Goal: Task Accomplishment & Management: Complete application form

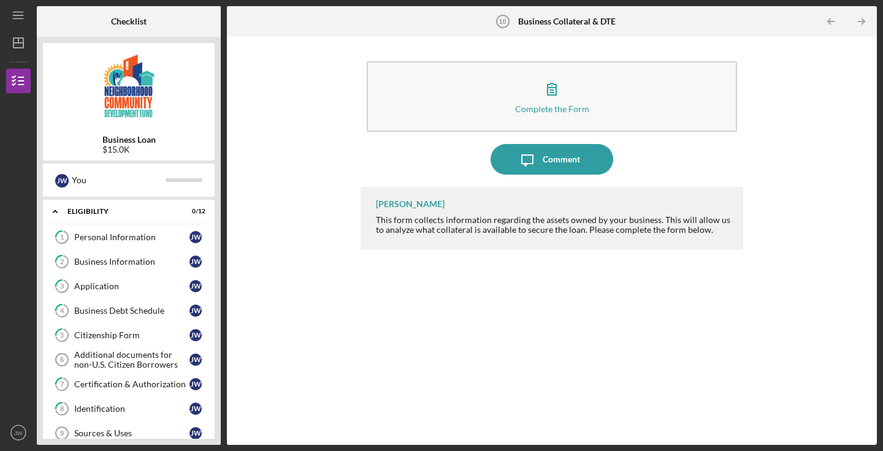
scroll to position [88, 0]
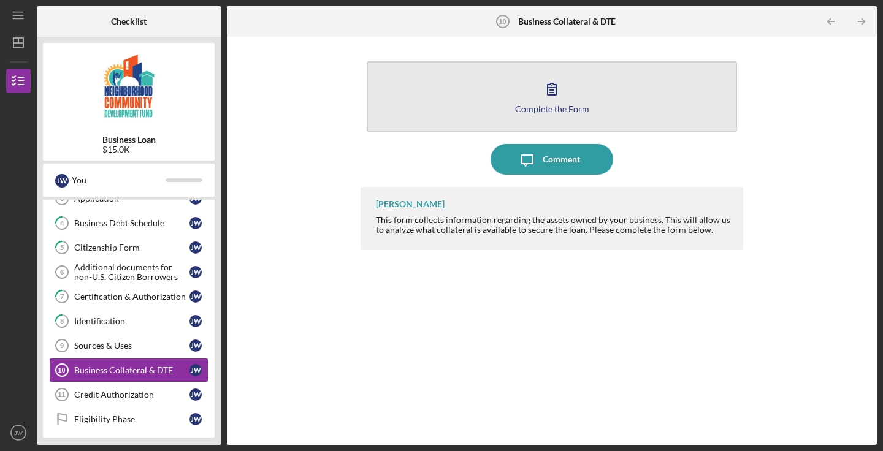
click at [561, 96] on icon "button" at bounding box center [551, 89] width 31 height 31
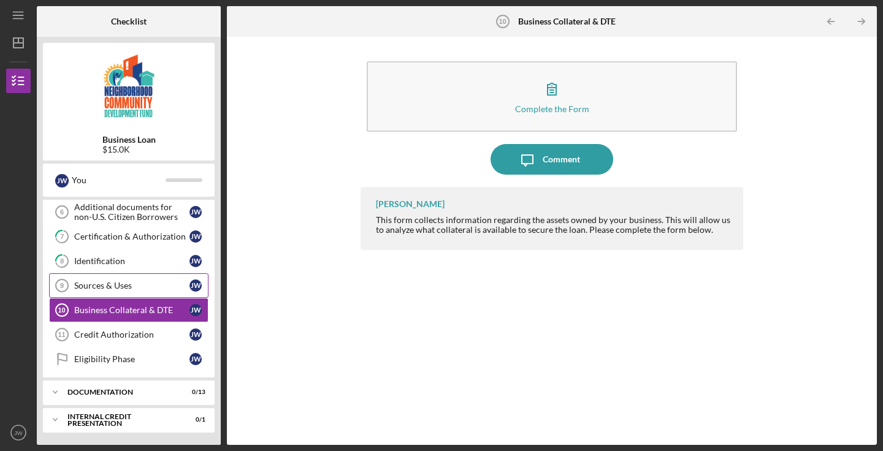
scroll to position [148, 0]
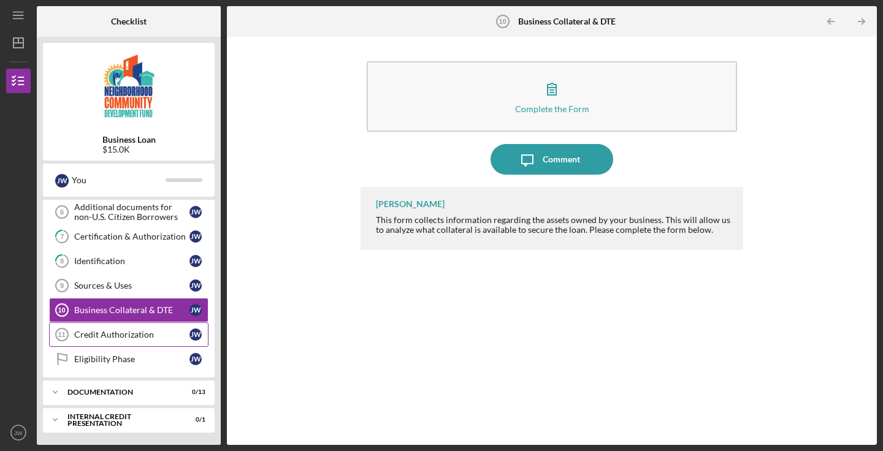
click at [147, 337] on div "Credit Authorization" at bounding box center [131, 335] width 115 height 10
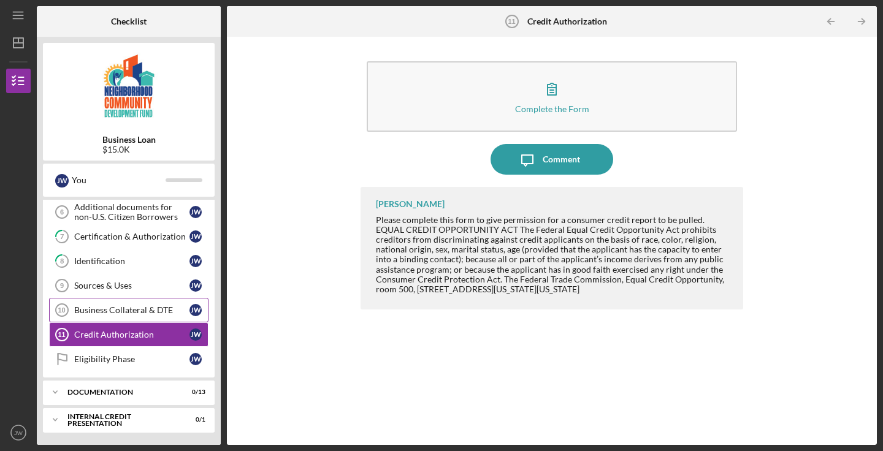
click at [148, 312] on div "Business Collateral & DTE" at bounding box center [131, 310] width 115 height 10
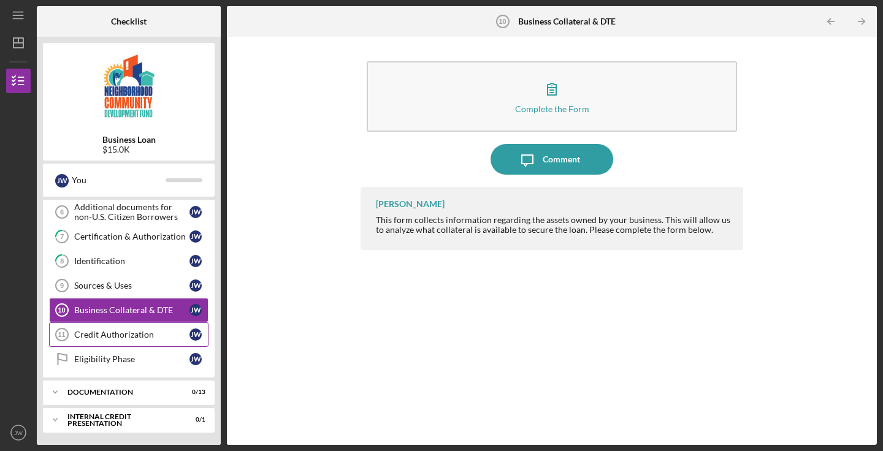
click at [143, 332] on div "Credit Authorization" at bounding box center [131, 335] width 115 height 10
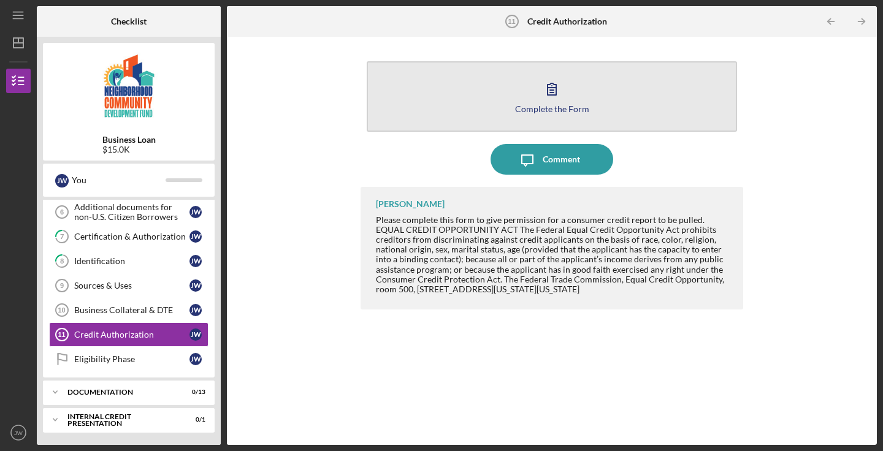
click at [584, 91] on button "Complete the Form Form" at bounding box center [552, 96] width 370 height 71
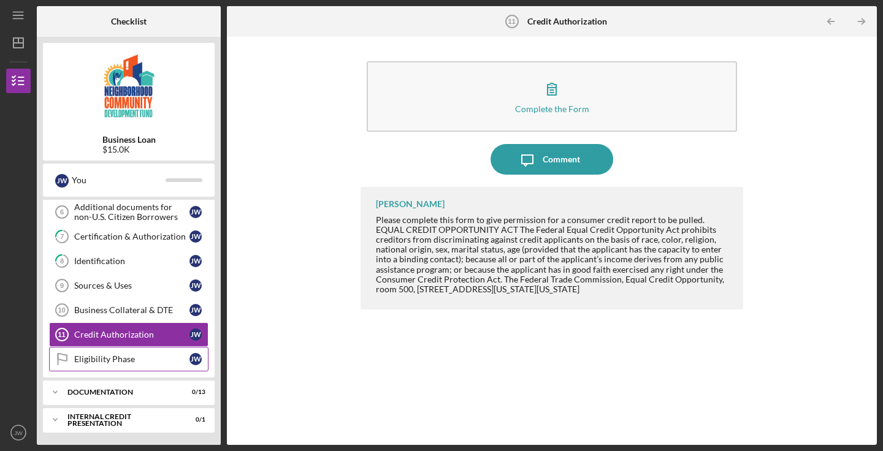
click at [133, 355] on div "Eligibility Phase" at bounding box center [131, 359] width 115 height 10
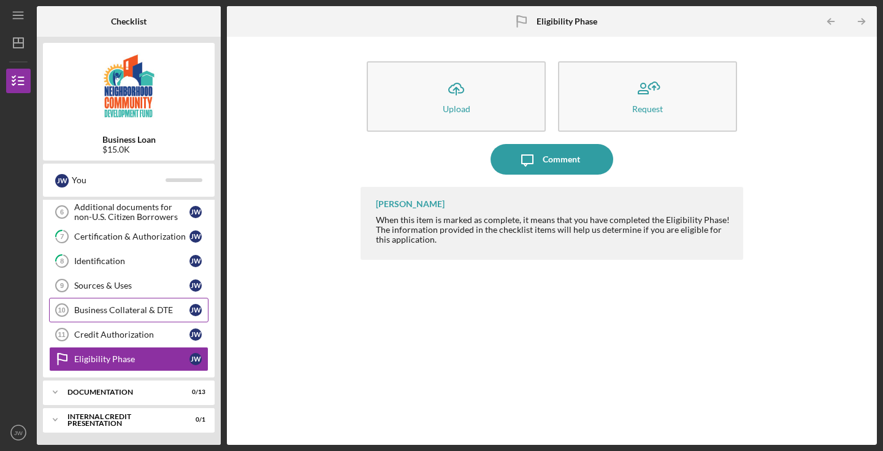
click at [135, 315] on link "Business Collateral & DTE 10 Business Collateral & DTE [PERSON_NAME]" at bounding box center [128, 310] width 159 height 25
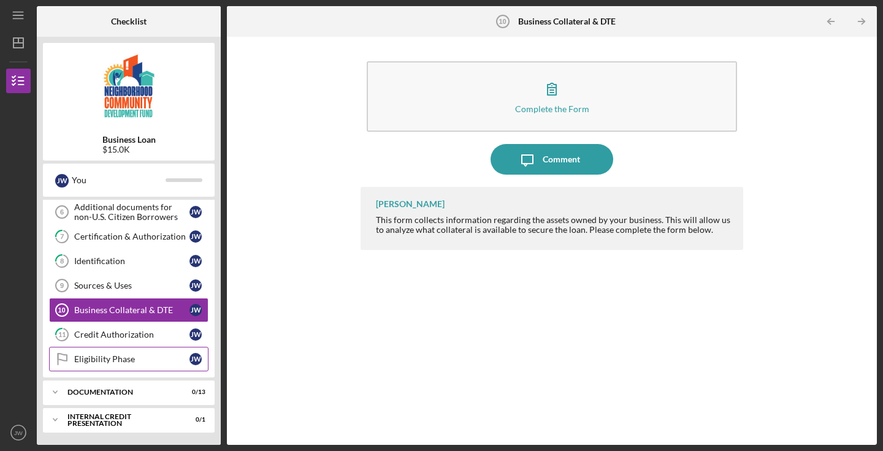
click at [124, 362] on div "Eligibility Phase" at bounding box center [131, 359] width 115 height 10
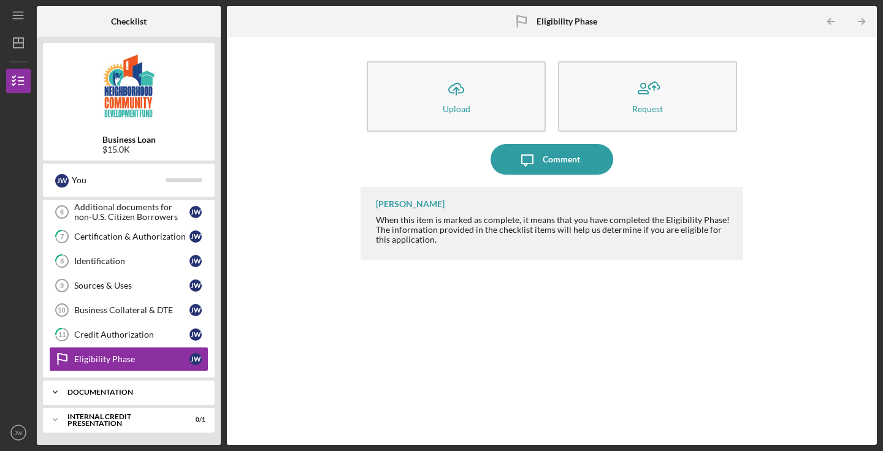
click at [109, 395] on div "documentation" at bounding box center [133, 392] width 132 height 7
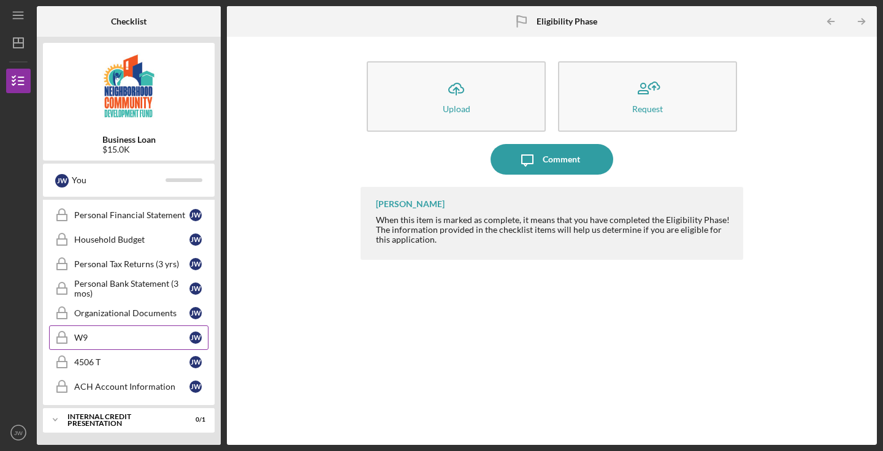
scroll to position [473, 0]
click at [141, 422] on div "Internal Credit Presentation" at bounding box center [133, 419] width 132 height 7
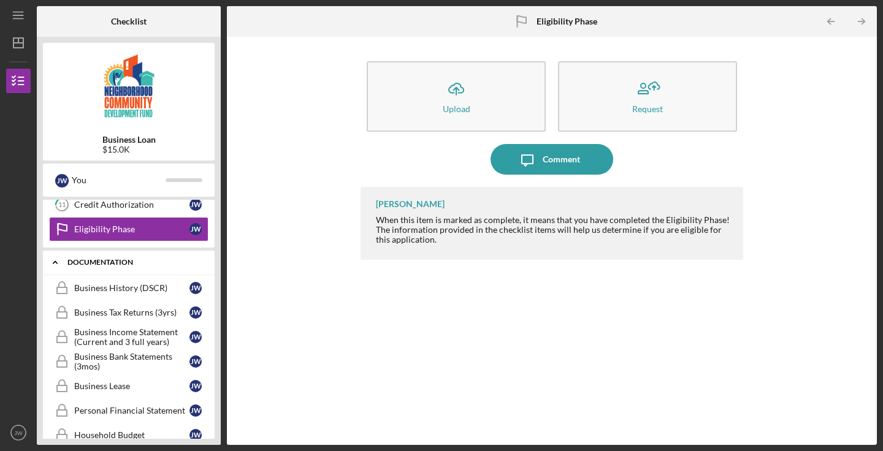
scroll to position [289, 0]
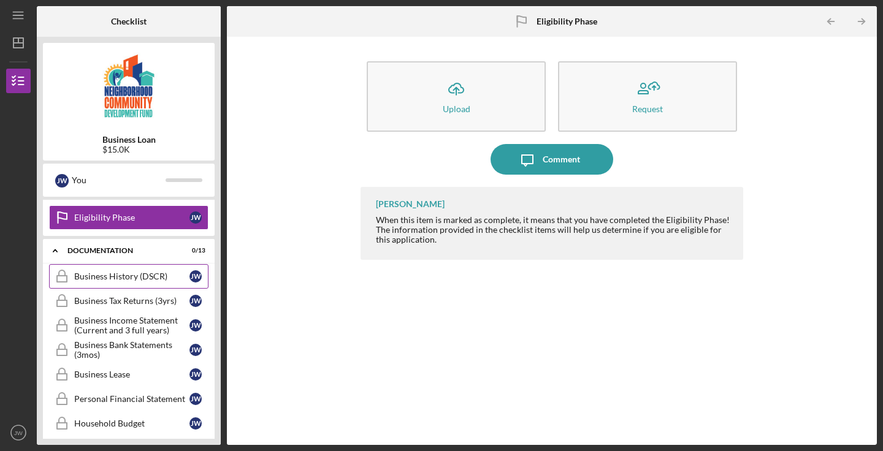
click at [158, 278] on div "Business History (DSCR)" at bounding box center [131, 277] width 115 height 10
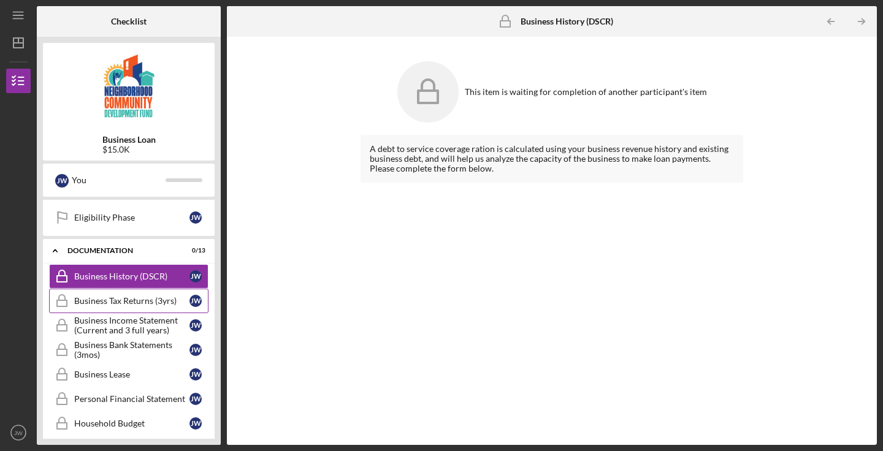
click at [157, 300] on div "Business Tax Returns (3yrs)" at bounding box center [131, 301] width 115 height 10
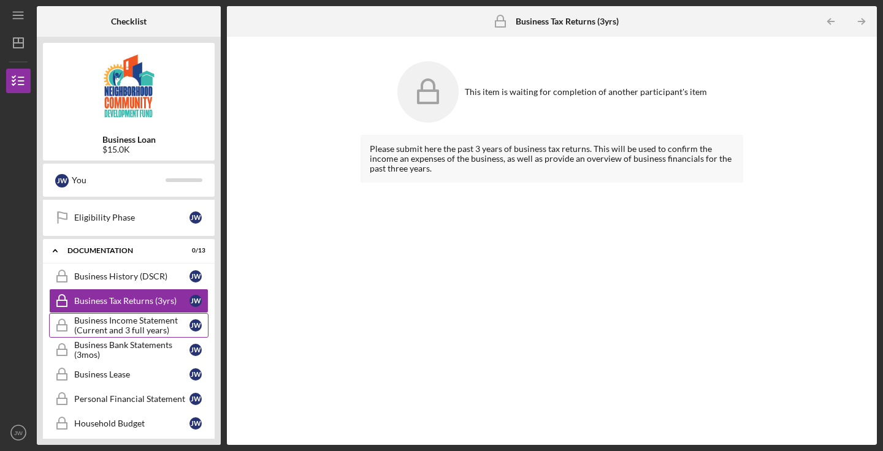
click at [149, 322] on div "Business Income Statement (Current and 3 full years)" at bounding box center [131, 326] width 115 height 20
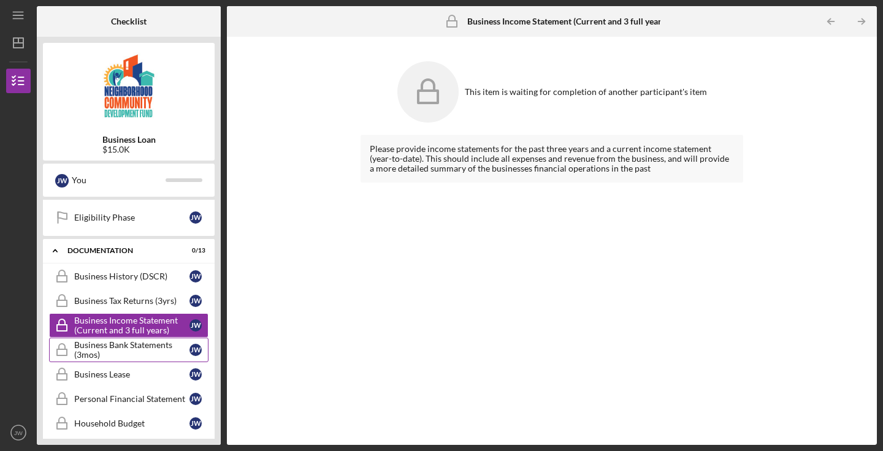
click at [163, 348] on div "Business Bank Statements (3mos)" at bounding box center [131, 350] width 115 height 20
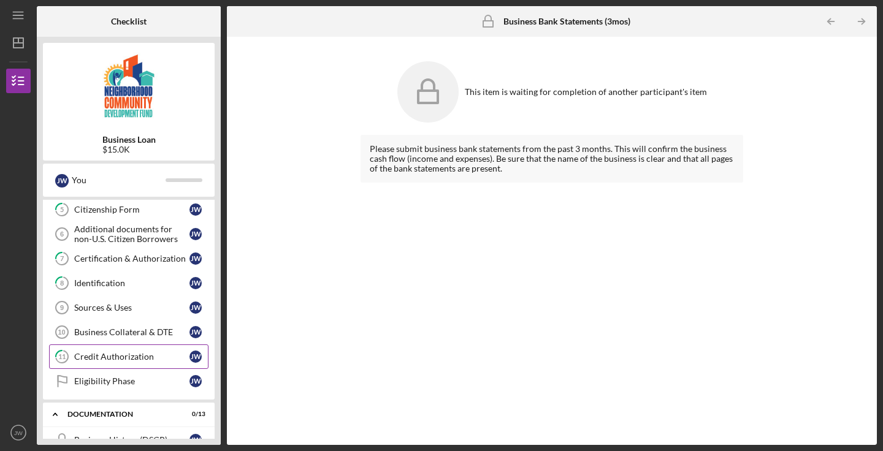
scroll to position [115, 0]
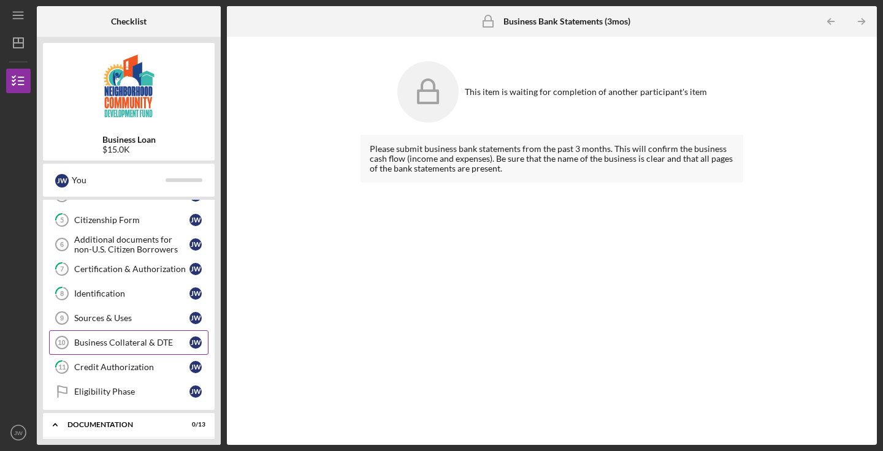
click at [160, 343] on div "Business Collateral & DTE" at bounding box center [131, 343] width 115 height 10
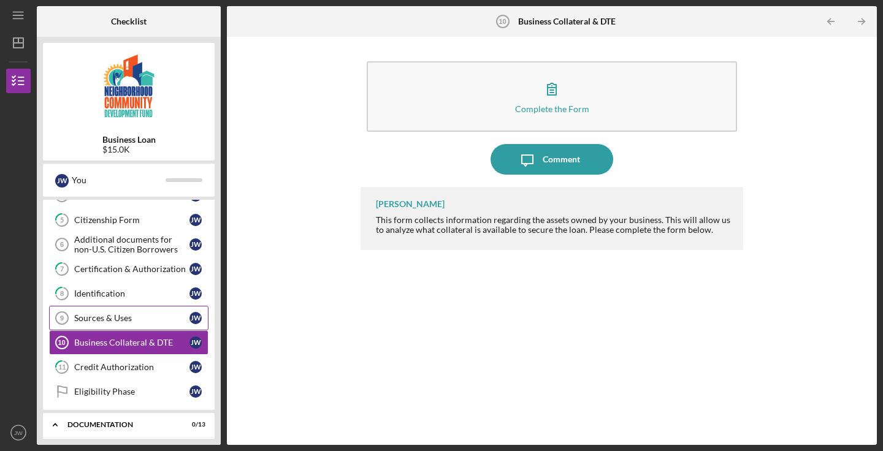
click at [152, 320] on div "Sources & Uses" at bounding box center [131, 318] width 115 height 10
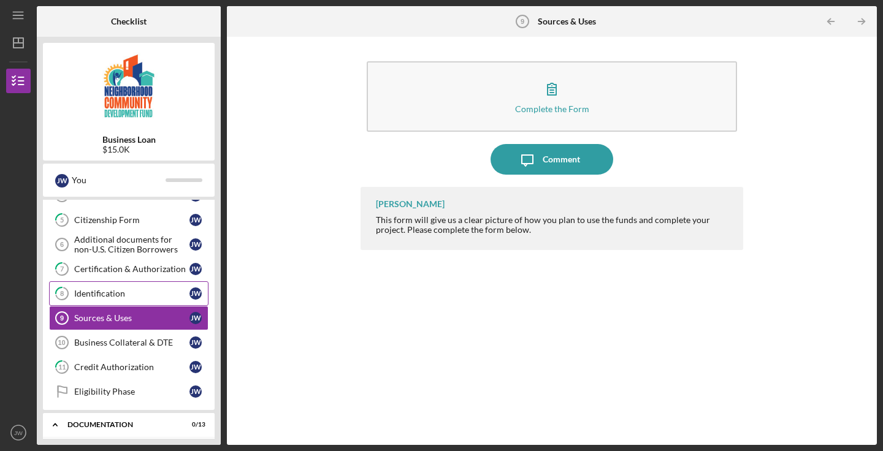
click at [150, 296] on div "Identification" at bounding box center [131, 294] width 115 height 10
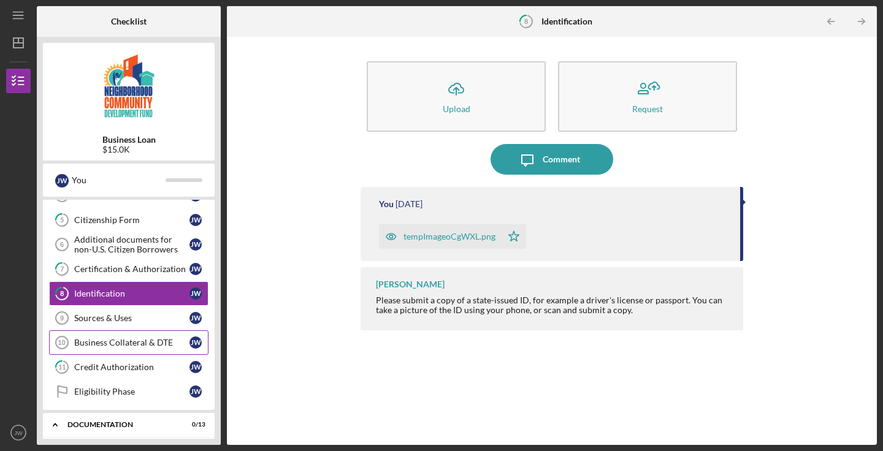
click at [150, 348] on link "Business Collateral & DTE 10 Business Collateral & DTE [PERSON_NAME]" at bounding box center [128, 342] width 159 height 25
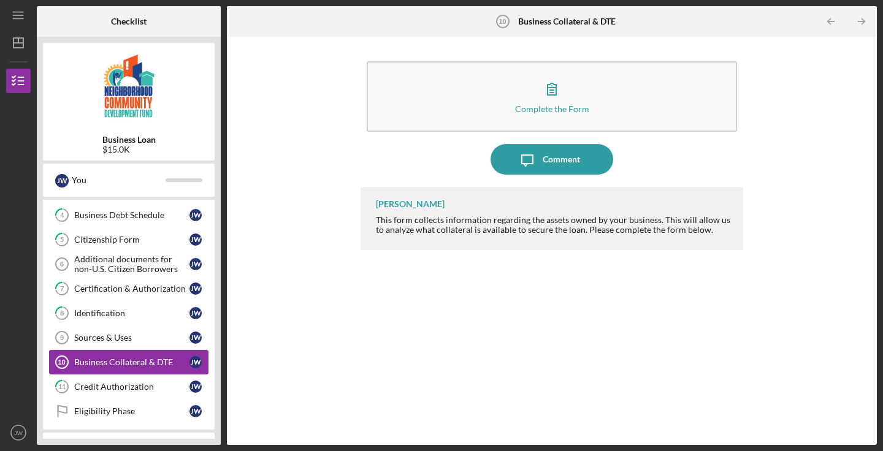
scroll to position [95, 0]
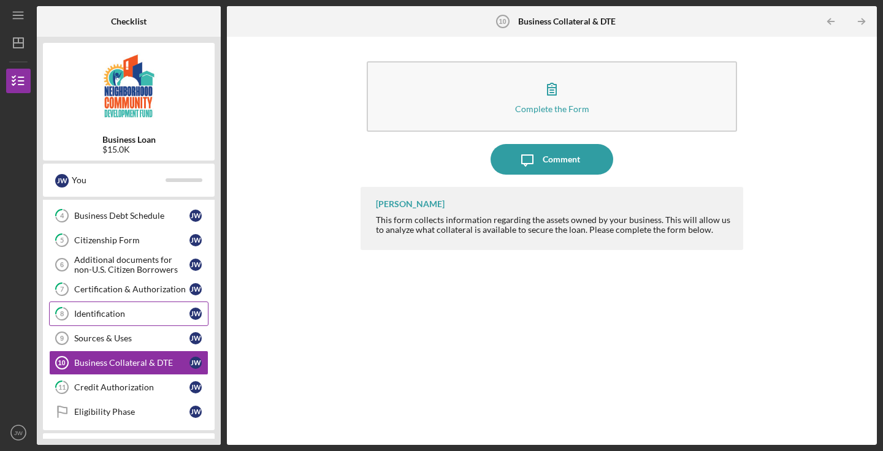
click at [146, 313] on div "Identification" at bounding box center [131, 314] width 115 height 10
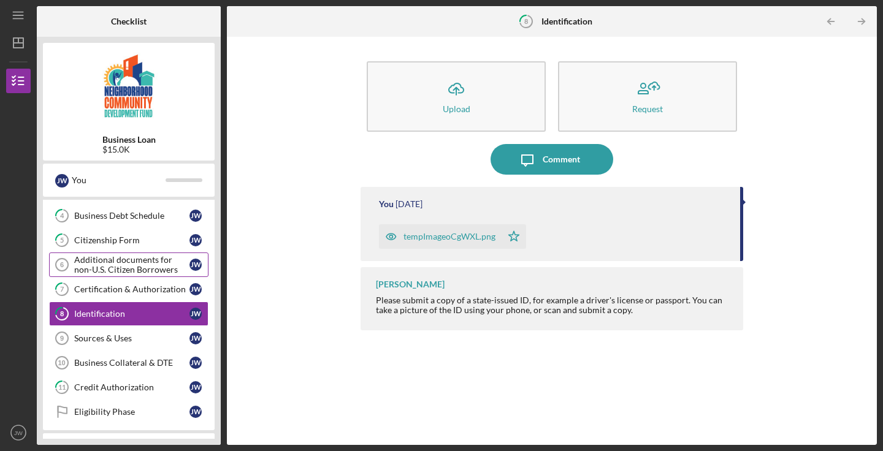
click at [140, 269] on div "Additional documents for non-U.S. Citizen Borrowers" at bounding box center [131, 265] width 115 height 20
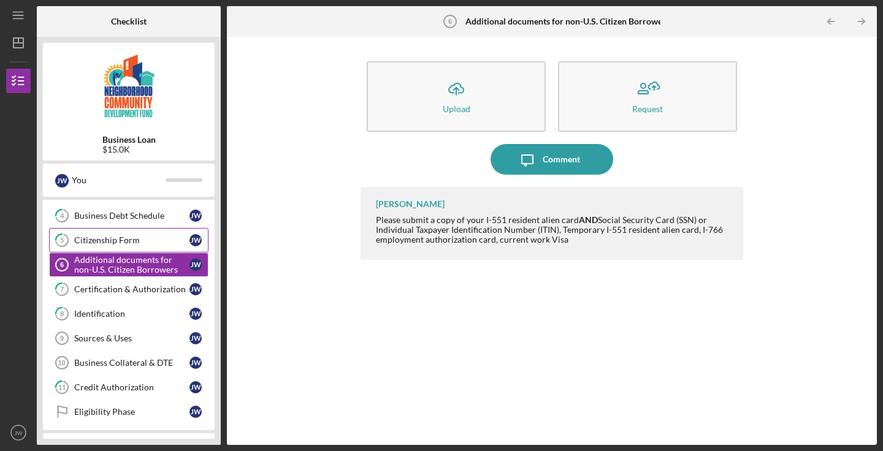
click at [140, 242] on div "Citizenship Form" at bounding box center [131, 240] width 115 height 10
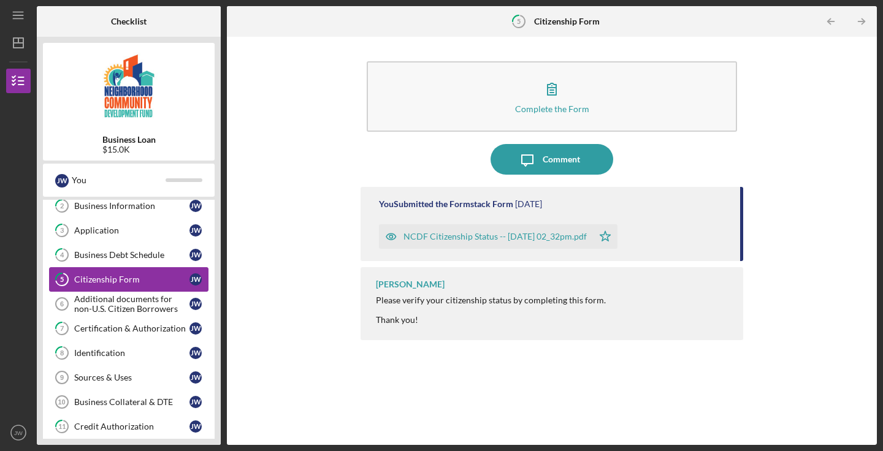
scroll to position [52, 0]
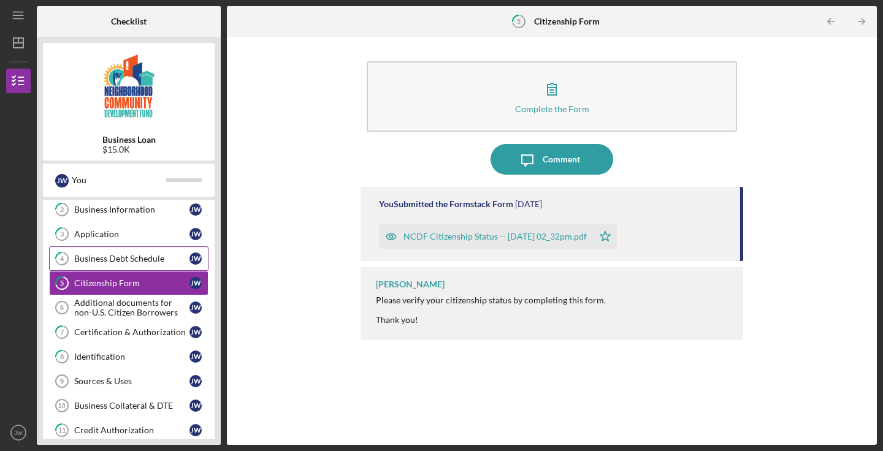
click at [132, 258] on div "Business Debt Schedule" at bounding box center [131, 259] width 115 height 10
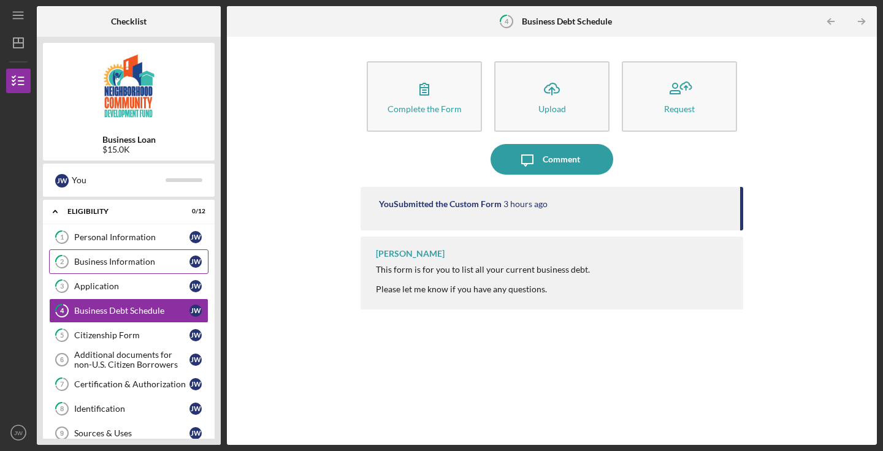
click at [132, 258] on div "Business Information" at bounding box center [131, 262] width 115 height 10
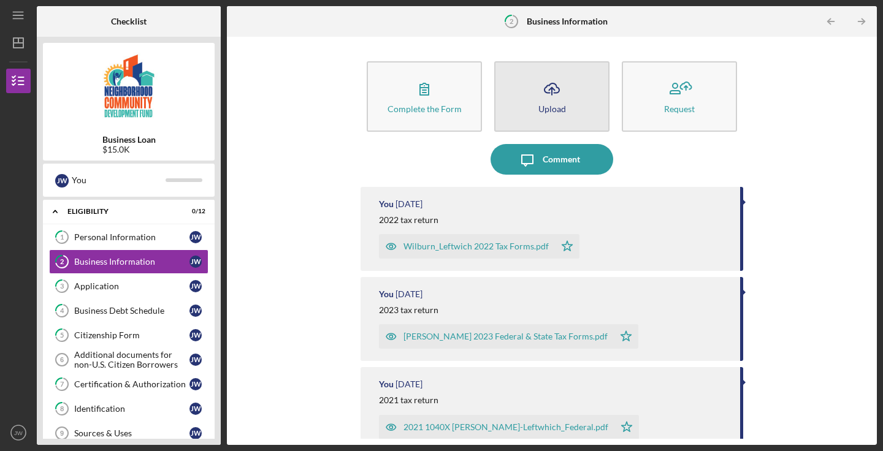
click at [540, 91] on icon "Icon/Upload" at bounding box center [551, 89] width 31 height 31
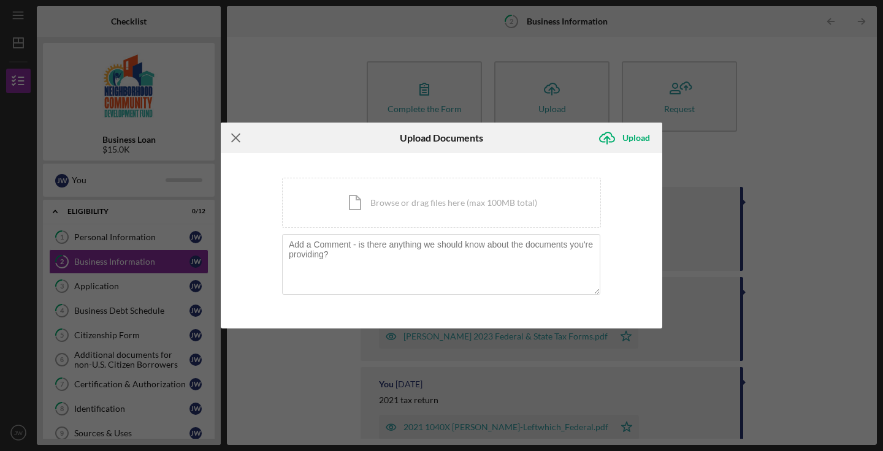
click at [238, 142] on icon "Icon/Menu Close" at bounding box center [236, 138] width 31 height 31
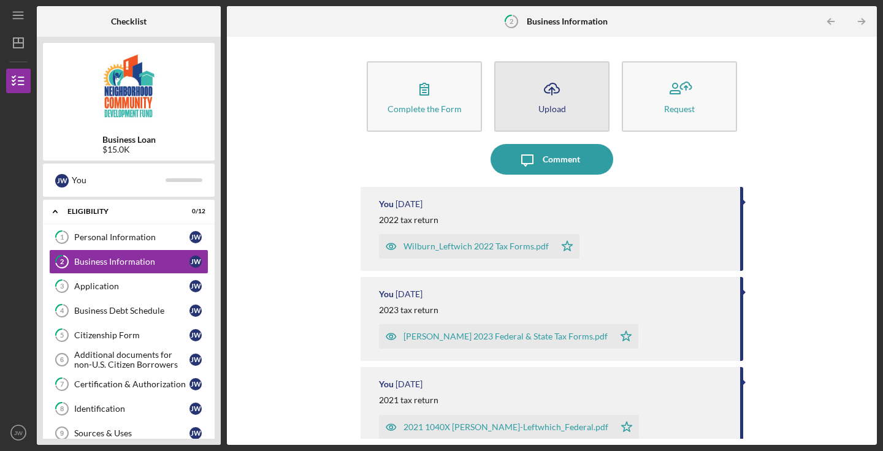
click at [573, 99] on button "Icon/Upload Upload" at bounding box center [551, 96] width 115 height 71
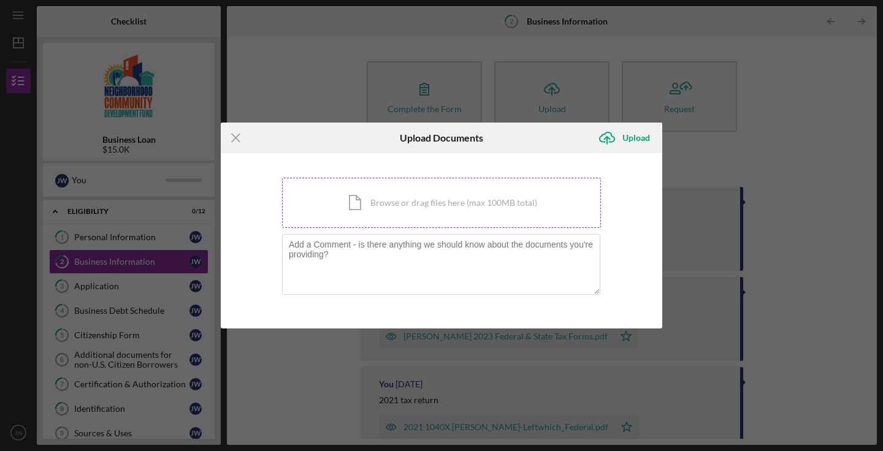
click at [447, 198] on div "Icon/Document Browse or drag files here (max 100MB total) Tap to choose files o…" at bounding box center [441, 203] width 319 height 50
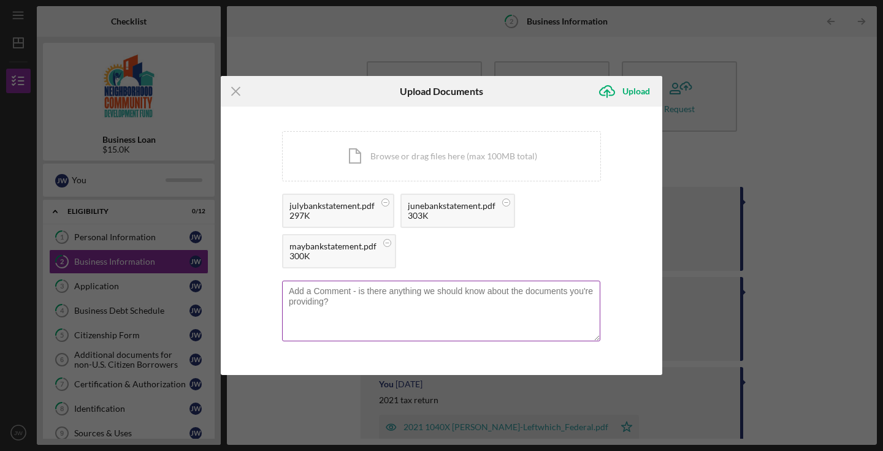
click at [409, 302] on textarea at bounding box center [441, 311] width 318 height 60
type textarea "B"
type textarea "3 months bank statements"
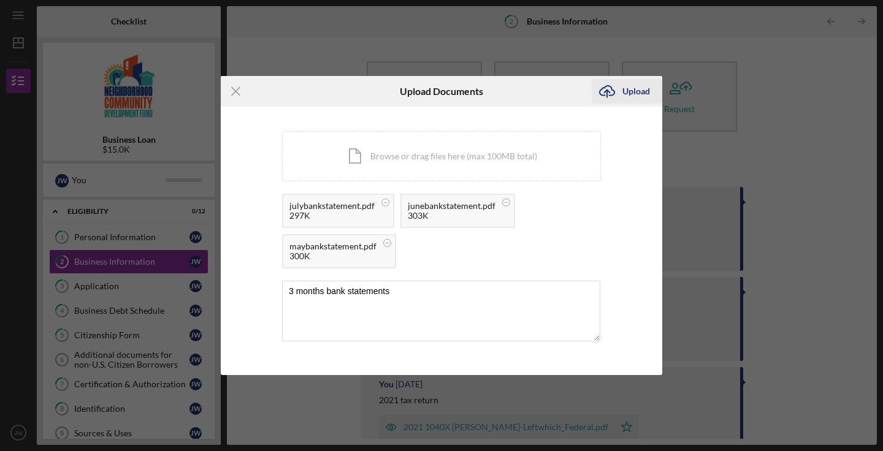
click at [629, 93] on div "Upload" at bounding box center [636, 91] width 28 height 25
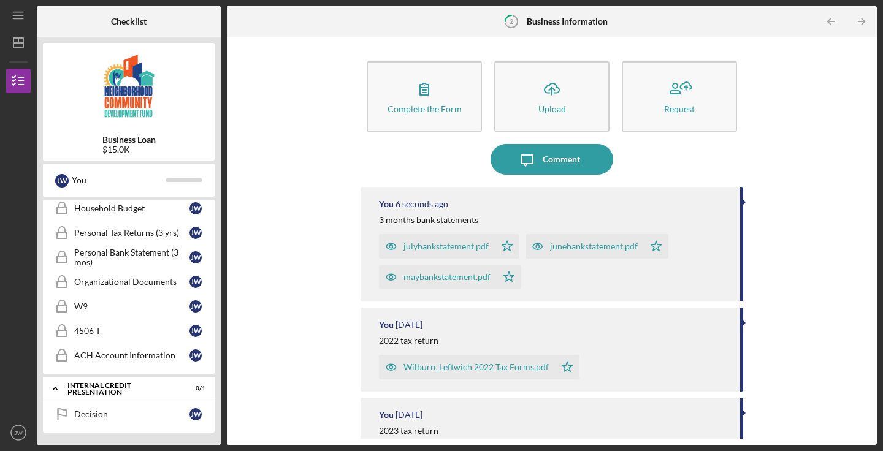
scroll to position [505, 0]
click at [129, 313] on link "W9 W9 [PERSON_NAME]" at bounding box center [128, 306] width 159 height 25
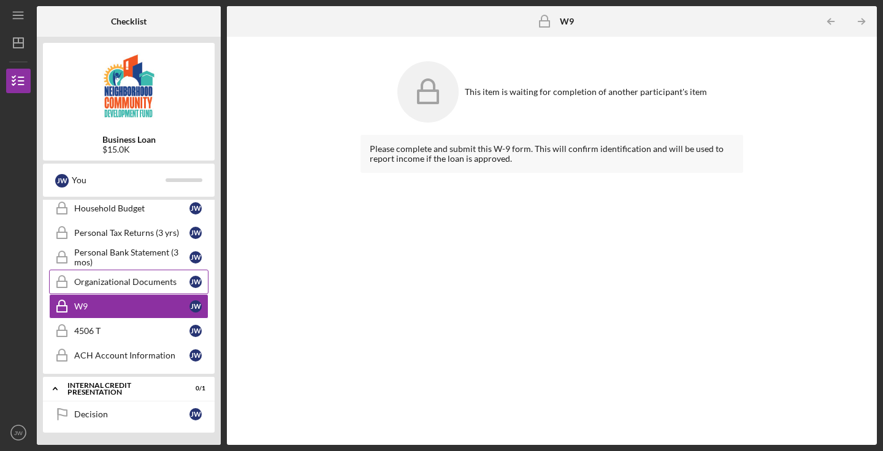
click at [127, 286] on div "Organizational Documents" at bounding box center [131, 282] width 115 height 10
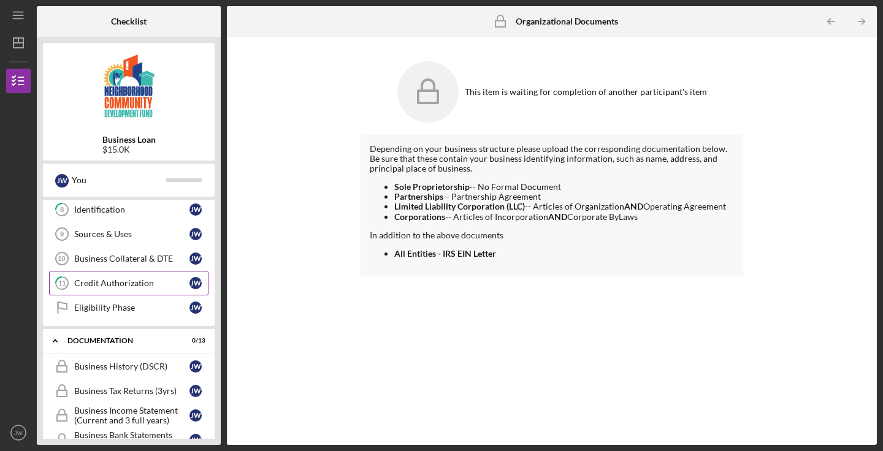
scroll to position [174, 0]
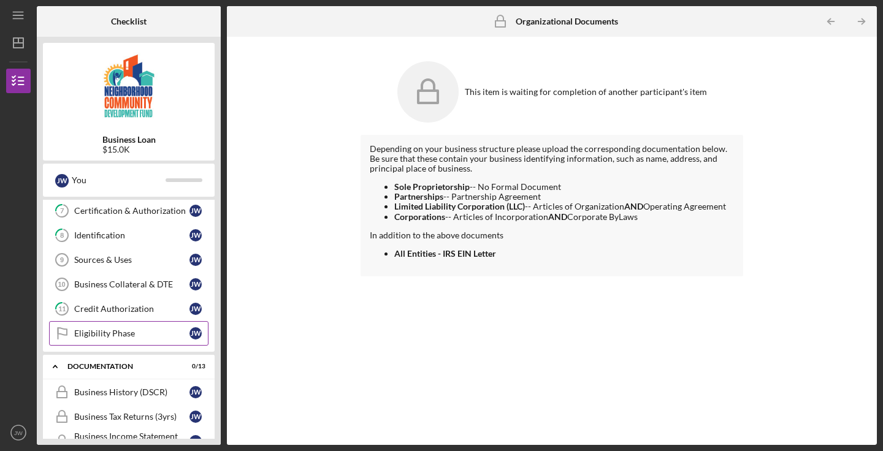
click at [132, 329] on div "Eligibility Phase" at bounding box center [131, 334] width 115 height 10
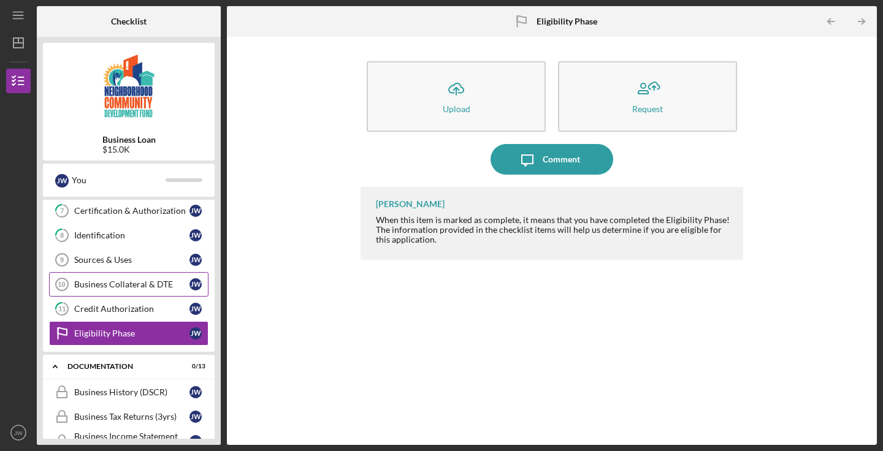
click at [136, 286] on div "Business Collateral & DTE" at bounding box center [131, 285] width 115 height 10
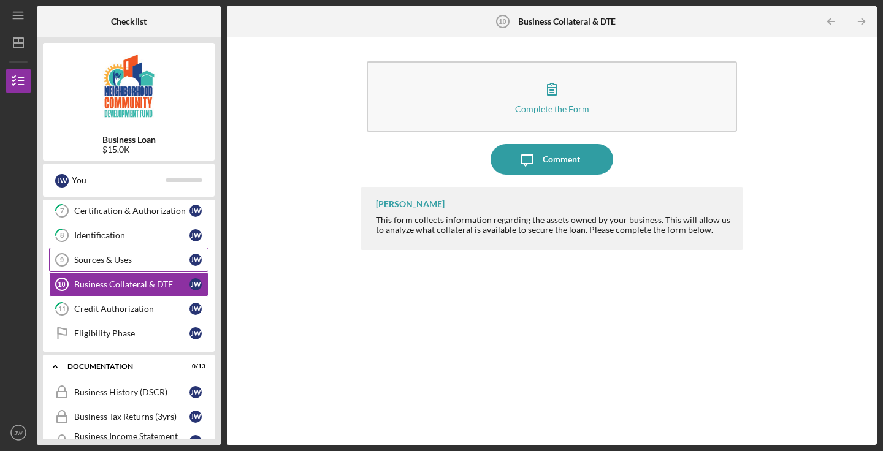
click at [137, 256] on div "Sources & Uses" at bounding box center [131, 260] width 115 height 10
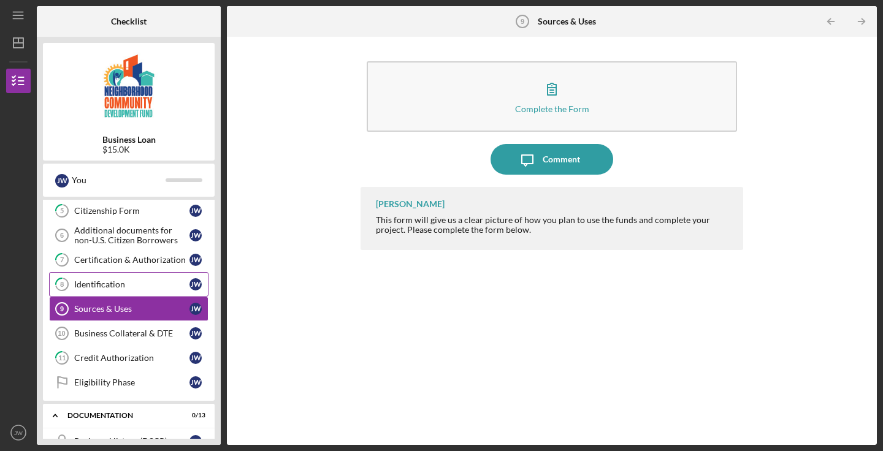
scroll to position [129, 0]
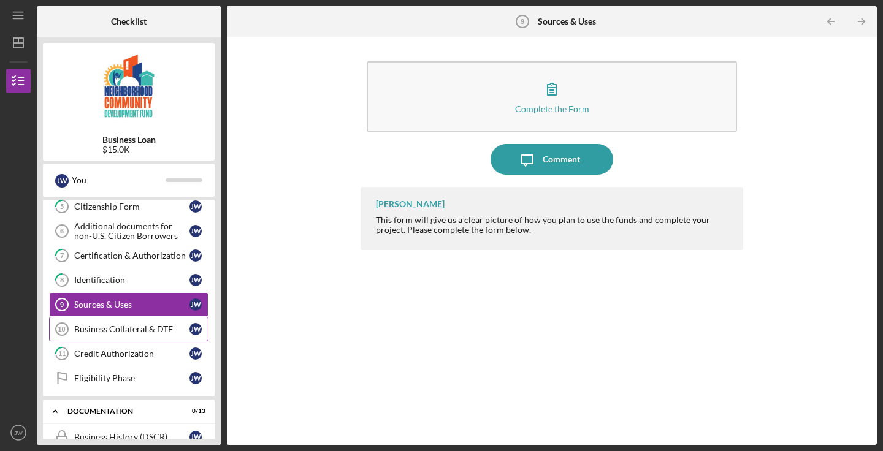
click at [143, 326] on div "Business Collateral & DTE" at bounding box center [131, 329] width 115 height 10
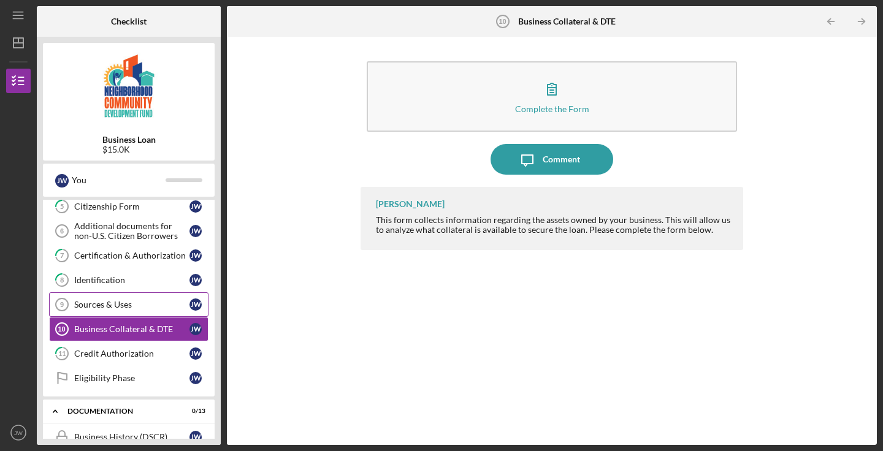
click at [149, 302] on div "Sources & Uses" at bounding box center [131, 305] width 115 height 10
